Goal: Task Accomplishment & Management: Manage account settings

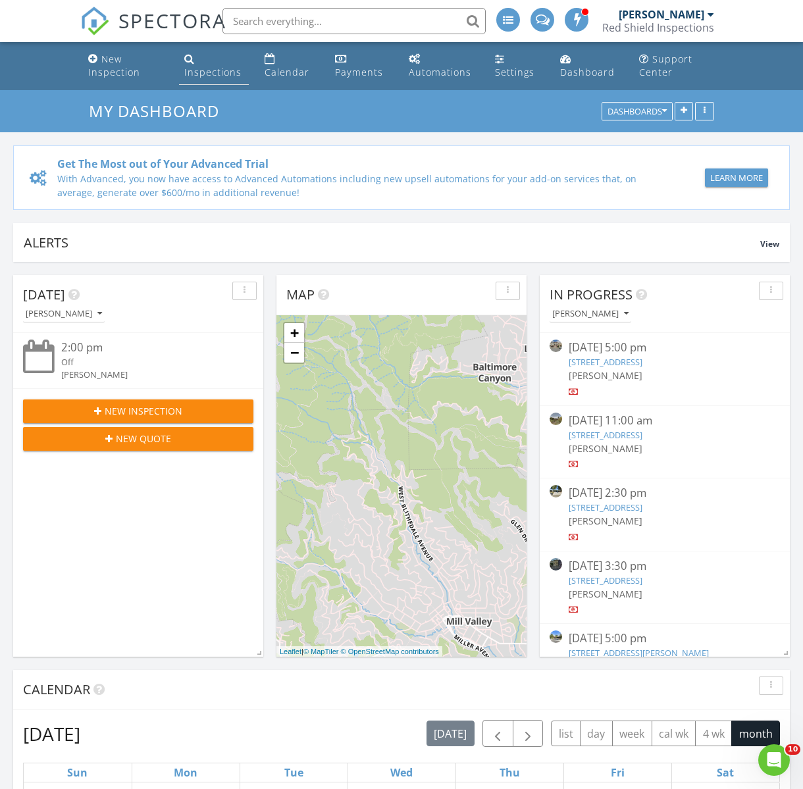
click at [203, 78] on div "Inspections" at bounding box center [212, 72] width 57 height 12
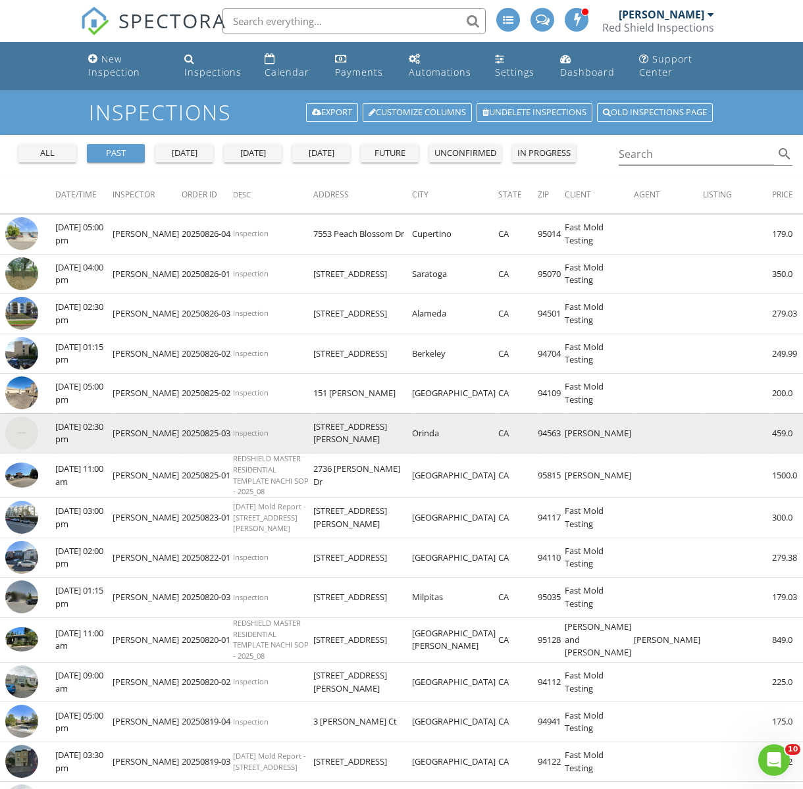
click at [24, 438] on img at bounding box center [21, 432] width 33 height 33
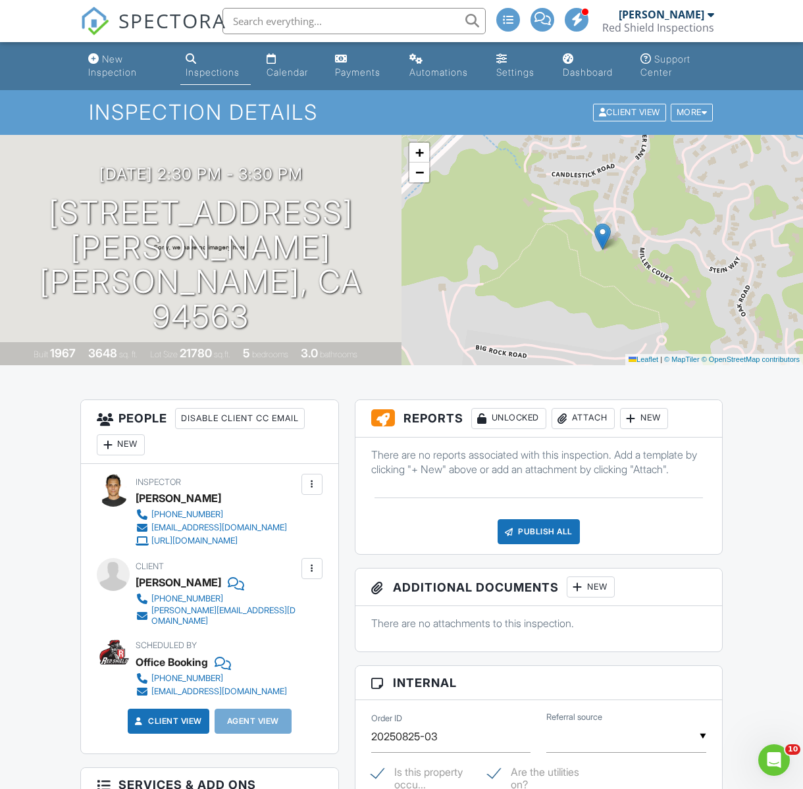
click at [384, 322] on div "[DATE] 2:30 pm - 3:30 pm [STREET_ADDRESS][PERSON_NAME] [PERSON_NAME], CA 94563 …" at bounding box center [200, 250] width 401 height 230
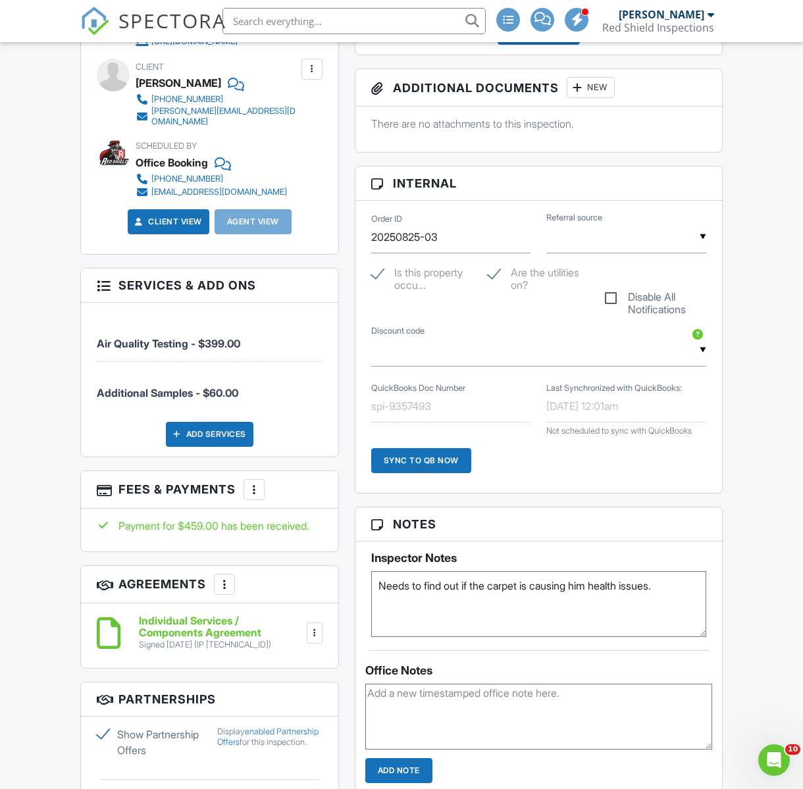
scroll to position [504, 0]
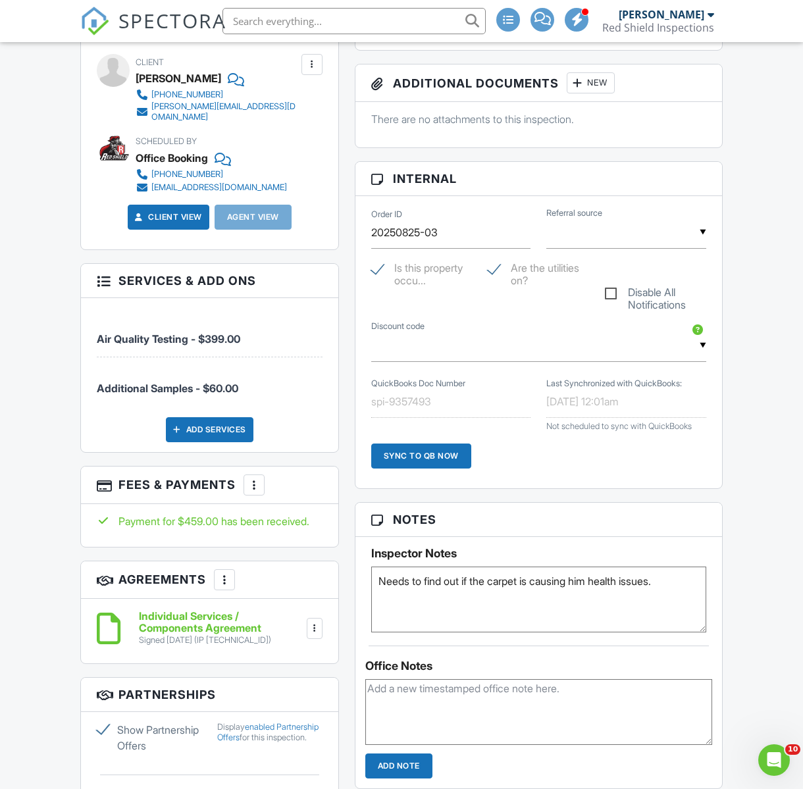
click at [55, 476] on div "New Inspection Inspections Calendar Payments Automations Settings Dashboard Sup…" at bounding box center [401, 770] width 803 height 2465
click at [257, 478] on div at bounding box center [253, 484] width 13 height 13
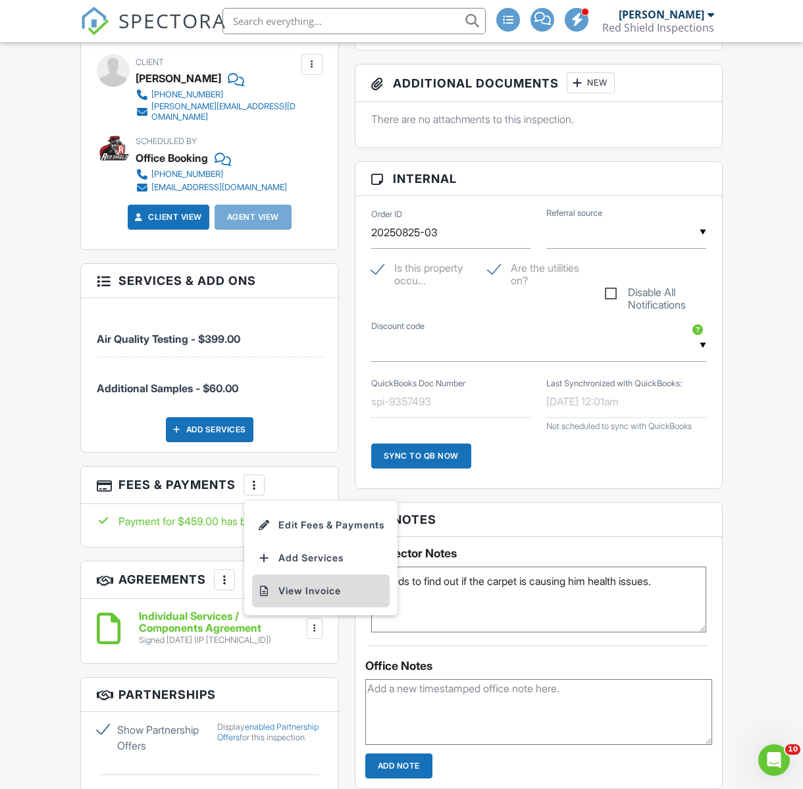
click at [309, 585] on li "View Invoice" at bounding box center [320, 590] width 137 height 33
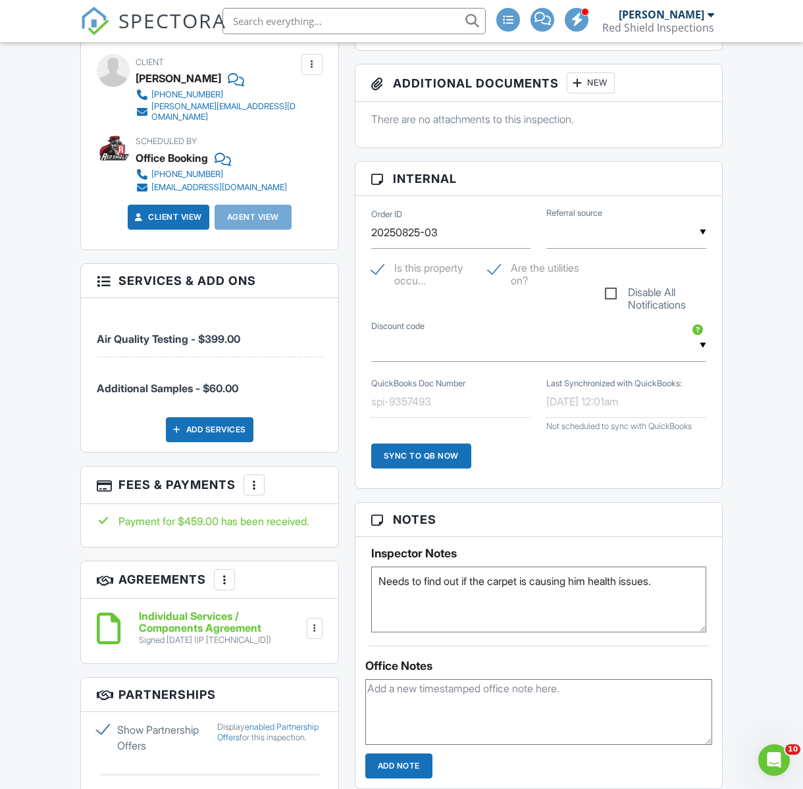
click at [318, 585] on h3 "Agreements More Add Agreement Edit Agreement Templates" at bounding box center [209, 579] width 257 height 37
click at [314, 622] on div at bounding box center [314, 628] width 13 height 13
click at [285, 730] on li "Download" at bounding box center [276, 730] width 75 height 33
click at [30, 287] on div "New Inspection Inspections Calendar Payments Automations Settings Dashboard Sup…" at bounding box center [401, 770] width 803 height 2465
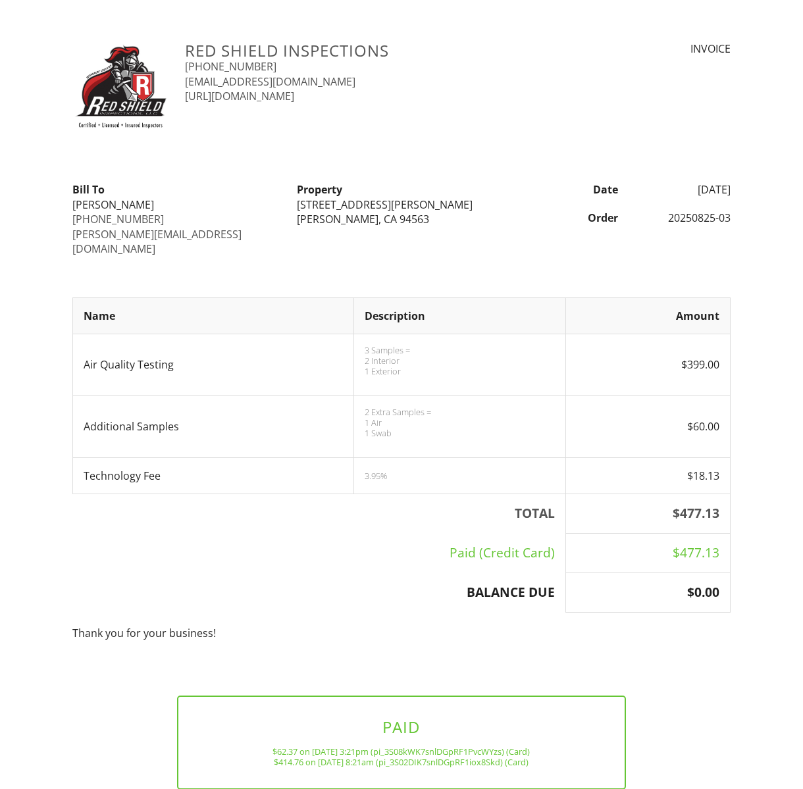
scroll to position [76, 0]
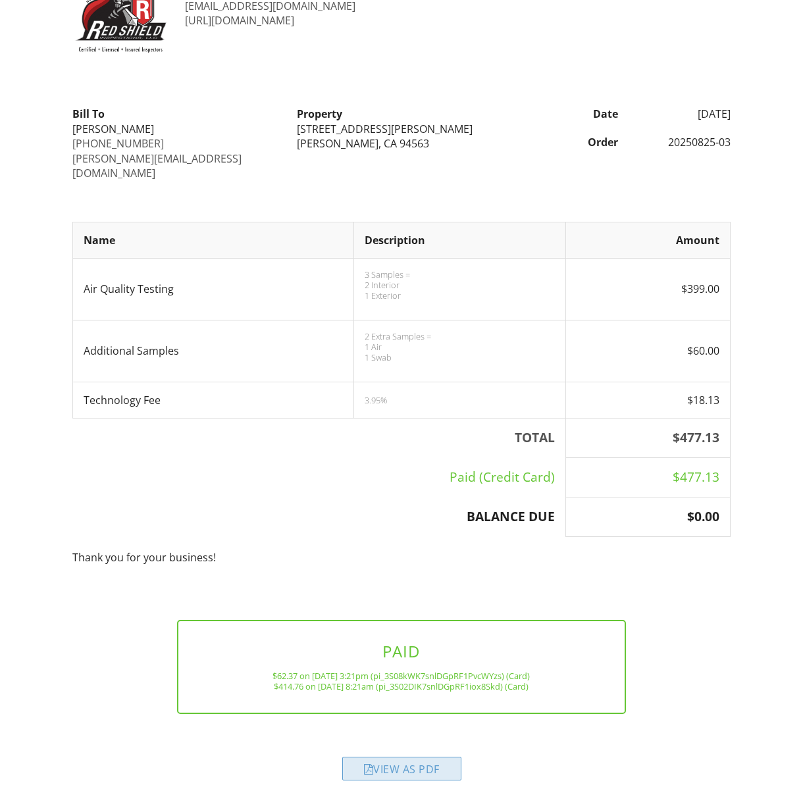
click at [346, 756] on div "View as PDF" at bounding box center [401, 768] width 119 height 24
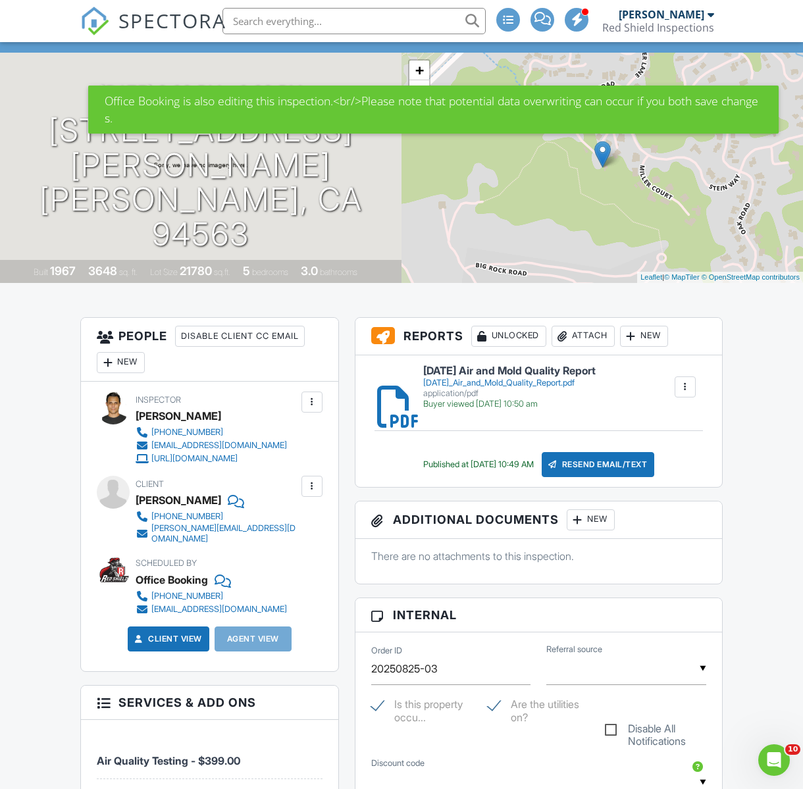
click at [687, 383] on div at bounding box center [684, 386] width 13 height 13
click at [617, 384] on div "25-08-25 Air and Mold Quality Report 25-08-25_Air_and_Mold_Quality_Report.pdf a…" at bounding box center [559, 387] width 288 height 44
click at [581, 384] on div "25-08-25_Air_and_Mold_Quality_Report.pdf" at bounding box center [509, 383] width 172 height 11
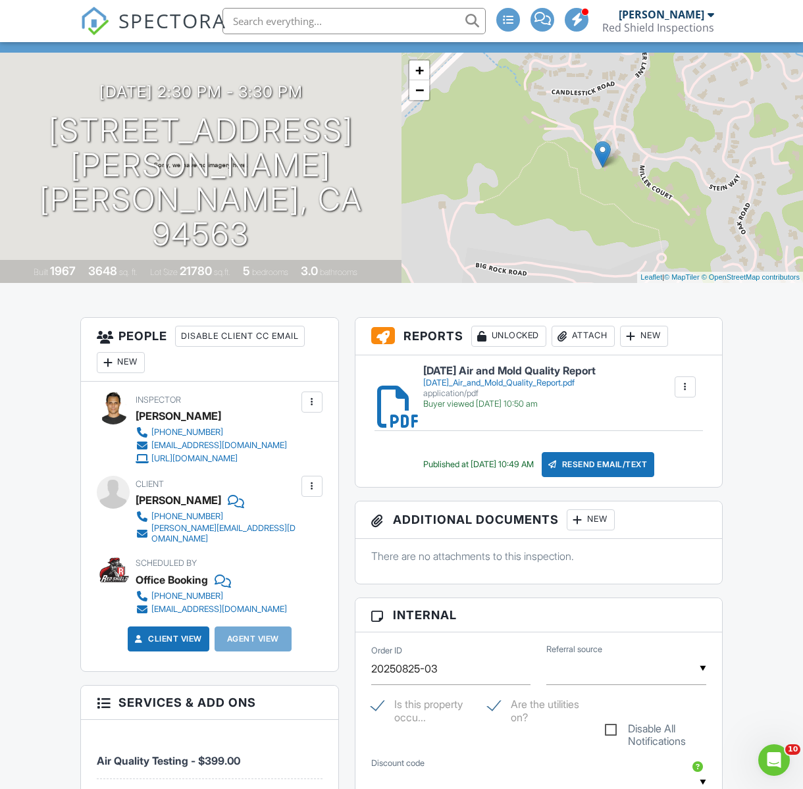
click at [182, 18] on span "SPECTORA" at bounding box center [172, 21] width 108 height 28
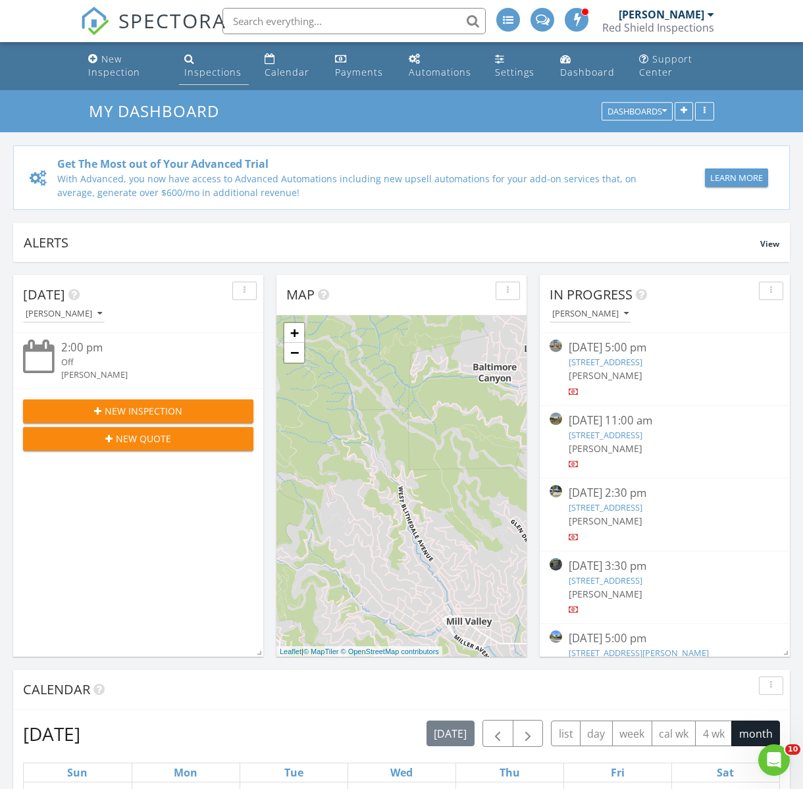
click at [220, 70] on div "Inspections" at bounding box center [212, 72] width 57 height 12
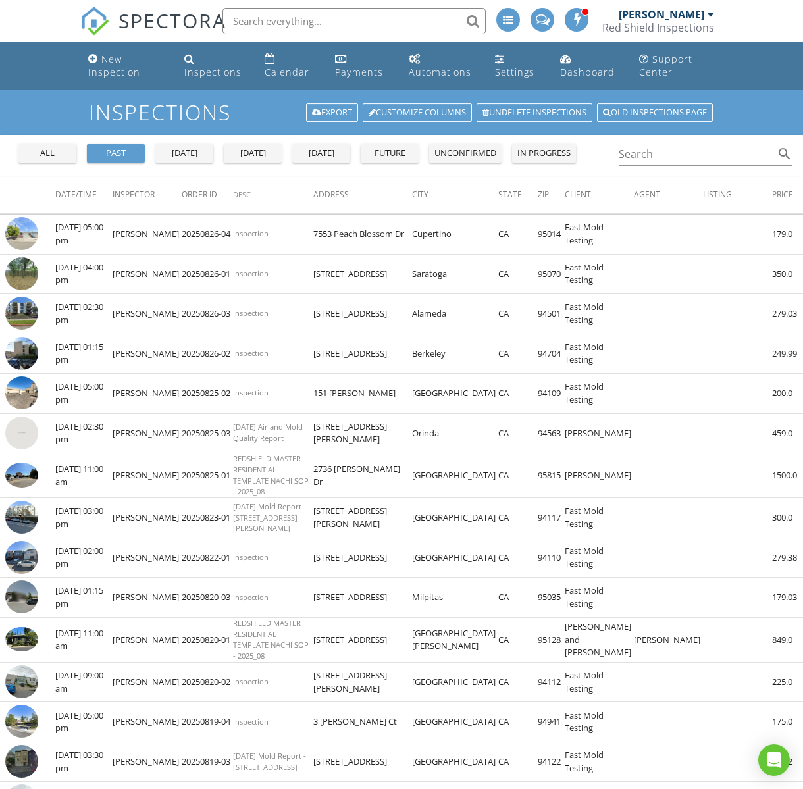
click at [43, 159] on div "all" at bounding box center [47, 153] width 47 height 13
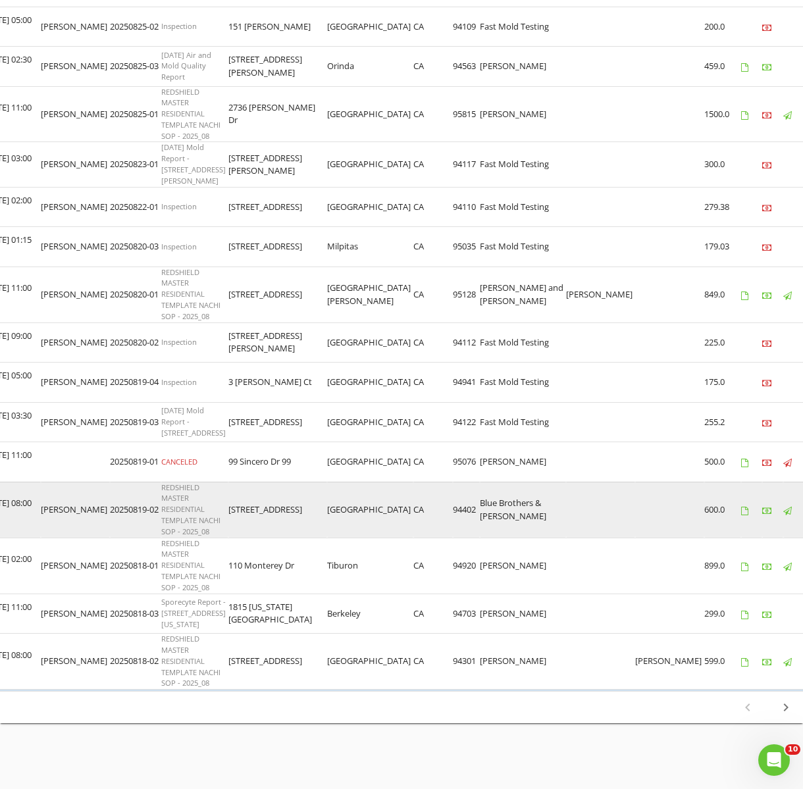
scroll to position [0, 82]
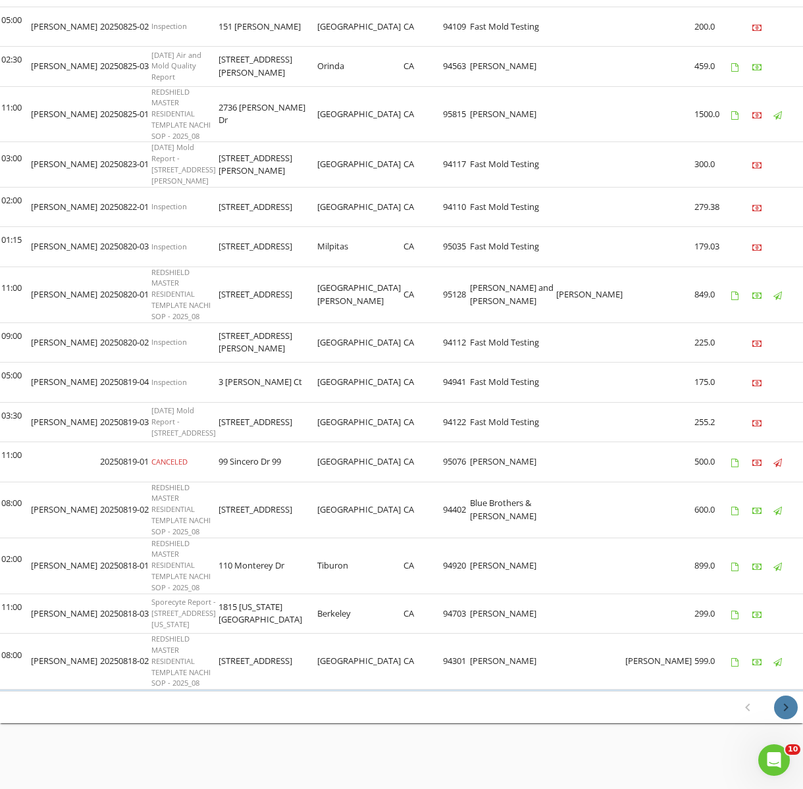
click at [789, 708] on icon "chevron_right" at bounding box center [786, 707] width 16 height 16
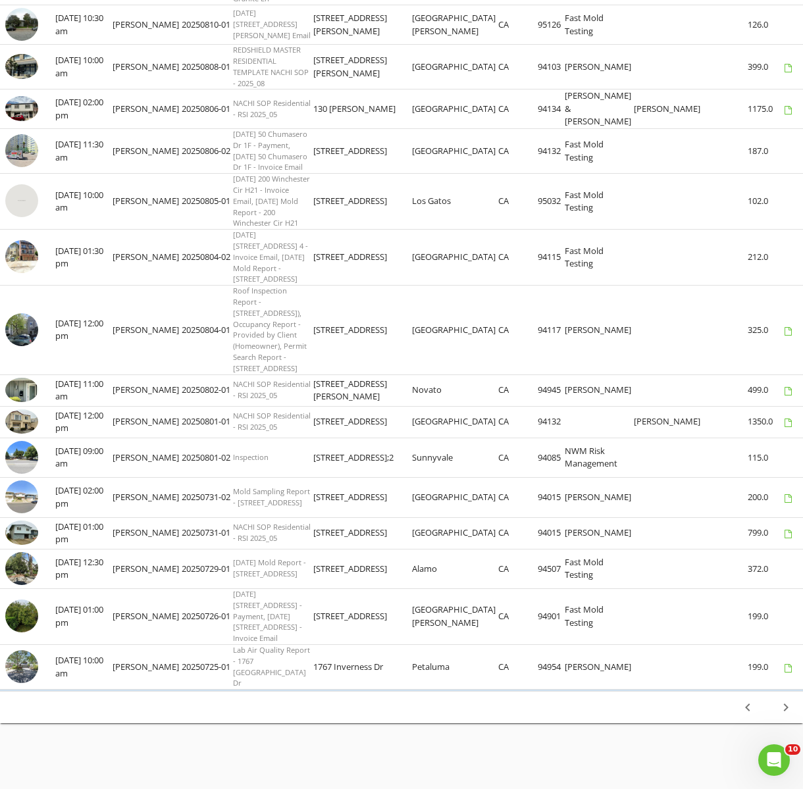
scroll to position [0, 98]
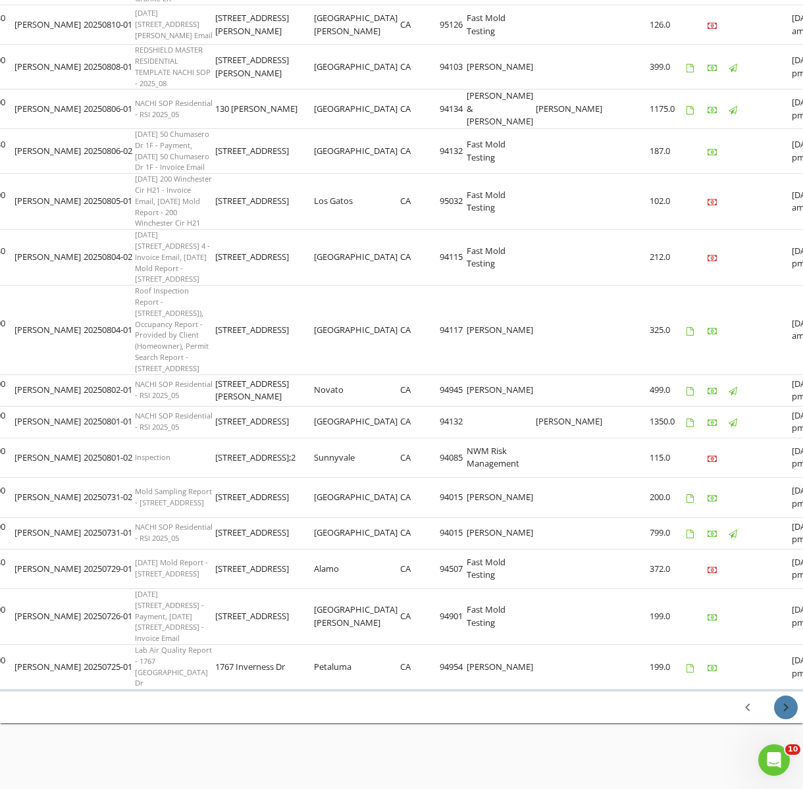
click at [793, 710] on icon "chevron_right" at bounding box center [786, 707] width 16 height 16
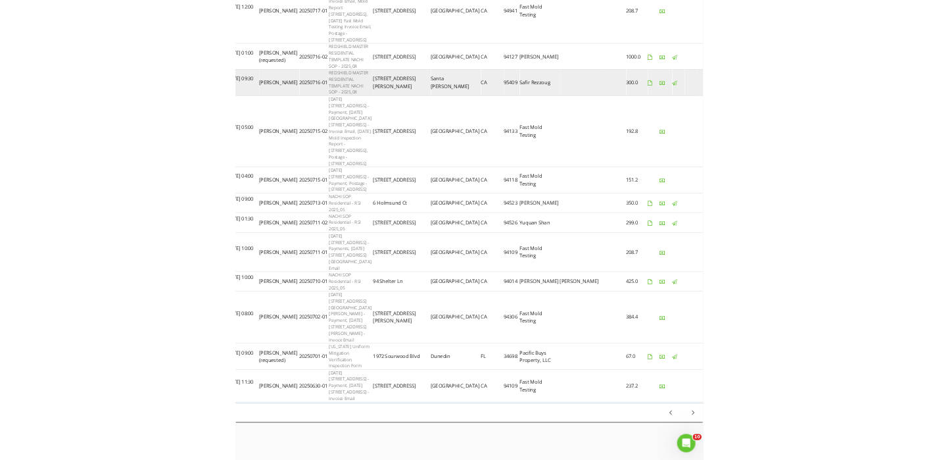
scroll to position [0, 0]
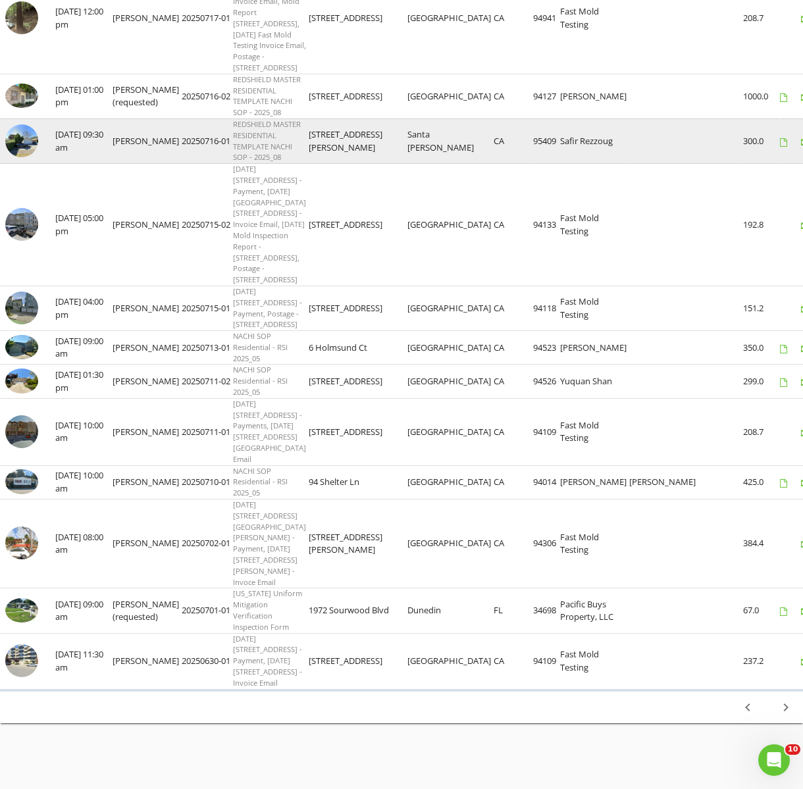
click at [18, 157] on img at bounding box center [21, 140] width 33 height 33
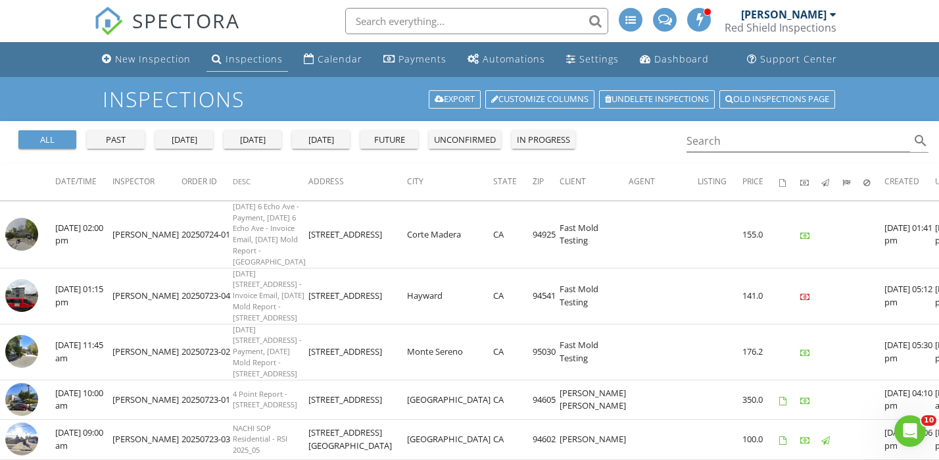
click at [243, 61] on div "Inspections" at bounding box center [254, 59] width 57 height 12
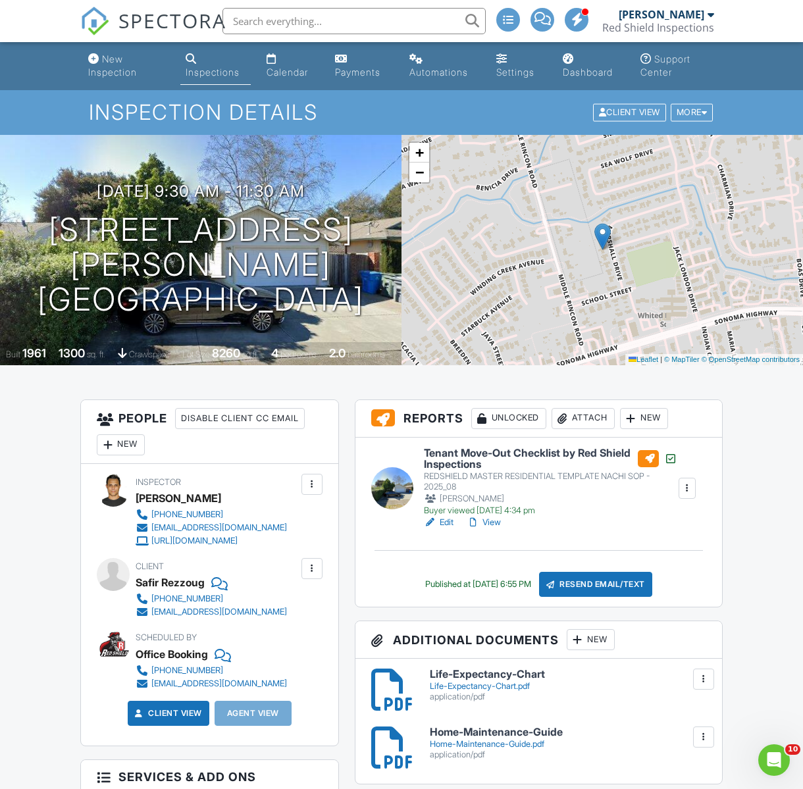
click at [489, 521] on link "View" at bounding box center [483, 522] width 34 height 13
